Goal: Task Accomplishment & Management: Use online tool/utility

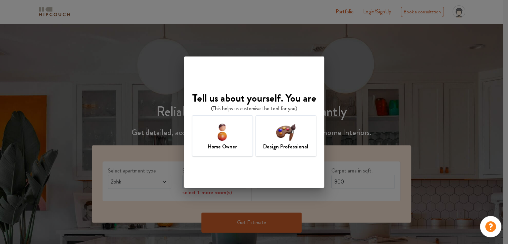
click at [147, 214] on div "Tell us about yourself. You are (This helps us customise the tool for you) Home…" at bounding box center [254, 122] width 508 height 244
click at [353, 93] on div "Tell us about yourself. You are (This helps us customise the tool for you) Home…" at bounding box center [254, 122] width 508 height 244
click at [293, 131] on img at bounding box center [286, 132] width 22 height 22
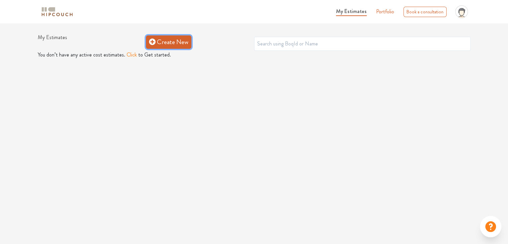
click at [173, 40] on link "Create New" at bounding box center [168, 41] width 45 height 13
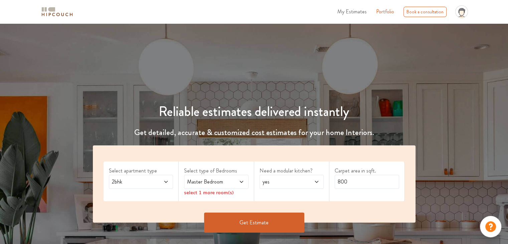
click at [166, 178] on div "2bhk" at bounding box center [141, 182] width 65 height 14
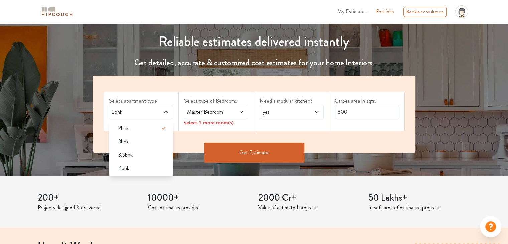
scroll to position [67, 0]
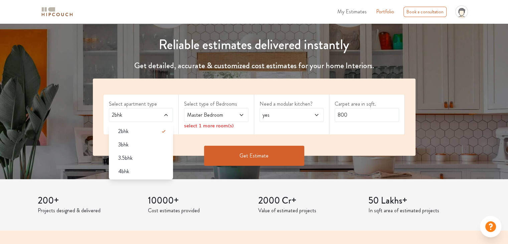
click at [195, 120] on div "Master Bedroom" at bounding box center [216, 115] width 65 height 14
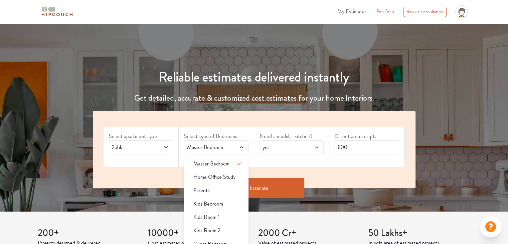
scroll to position [33, 0]
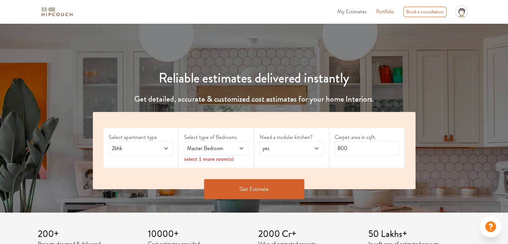
click at [306, 147] on span at bounding box center [312, 148] width 15 height 8
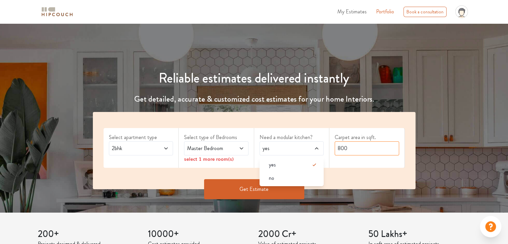
click at [359, 145] on input "800" at bounding box center [367, 148] width 65 height 14
